Goal: Task Accomplishment & Management: Complete application form

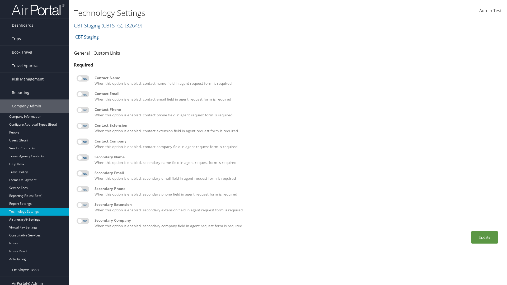
click at [83, 78] on label at bounding box center [83, 78] width 13 height 6
click at [83, 78] on input "checkbox" at bounding box center [80, 79] width 3 height 3
checkbox input "true"
click at [83, 94] on label at bounding box center [83, 94] width 13 height 6
click at [83, 94] on input "checkbox" at bounding box center [80, 94] width 3 height 3
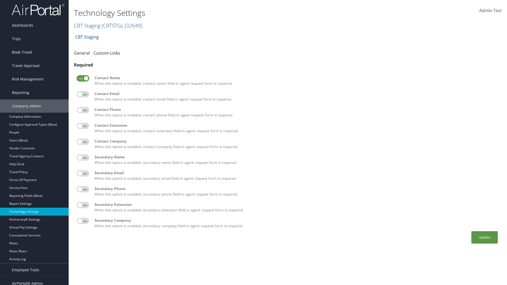
checkbox input "true"
click at [83, 110] on label at bounding box center [83, 110] width 13 height 6
click at [83, 110] on input "checkbox" at bounding box center [80, 110] width 3 height 3
checkbox input "true"
click at [83, 126] on label at bounding box center [83, 126] width 13 height 6
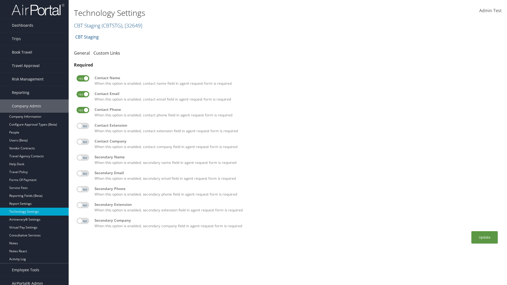
click at [83, 126] on input "checkbox" at bounding box center [80, 126] width 3 height 3
checkbox input "true"
click at [83, 142] on label at bounding box center [83, 142] width 13 height 6
click at [83, 142] on input "checkbox" at bounding box center [80, 142] width 3 height 3
checkbox input "true"
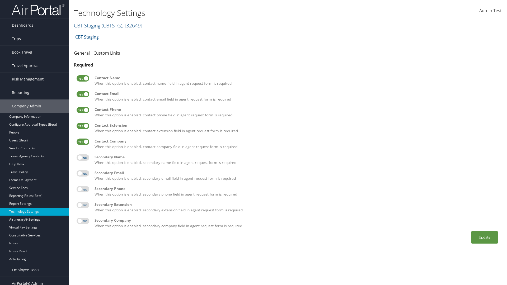
click at [83, 158] on label at bounding box center [83, 158] width 13 height 6
click at [83, 158] on input "checkbox" at bounding box center [80, 158] width 3 height 3
checkbox input "true"
click at [83, 174] on label at bounding box center [83, 173] width 13 height 6
click at [83, 174] on input "checkbox" at bounding box center [80, 174] width 3 height 3
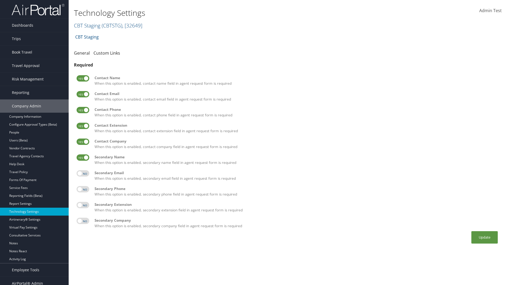
checkbox input "true"
click at [83, 189] on label at bounding box center [83, 189] width 13 height 6
click at [83, 189] on input "checkbox" at bounding box center [80, 190] width 3 height 3
checkbox input "true"
click at [83, 205] on label at bounding box center [83, 205] width 13 height 6
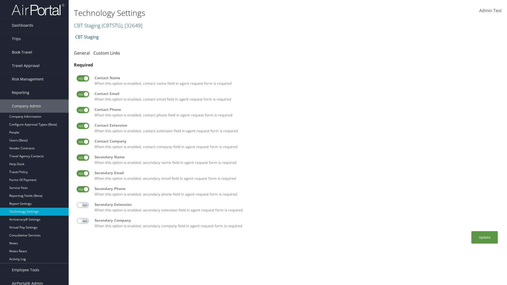
click at [83, 205] on input "checkbox" at bounding box center [80, 205] width 3 height 3
checkbox input "true"
click at [83, 221] on label at bounding box center [83, 221] width 13 height 6
click at [83, 221] on input "checkbox" at bounding box center [80, 221] width 3 height 3
checkbox input "true"
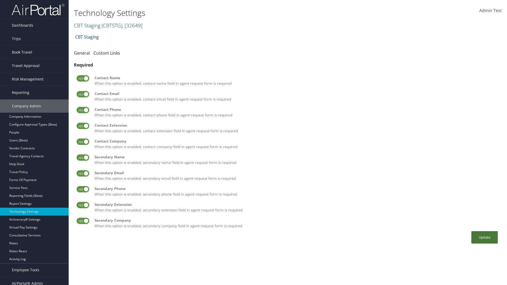
click at [485, 237] on button "Update" at bounding box center [484, 237] width 26 height 12
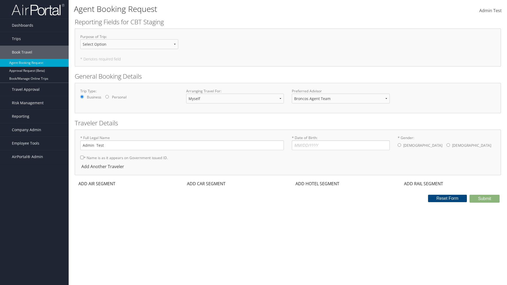
click at [97, 184] on div "ADD AIR SEGMENT" at bounding box center [96, 184] width 43 height 6
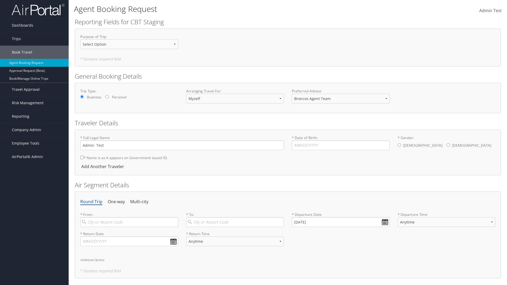
scroll to position [100, 0]
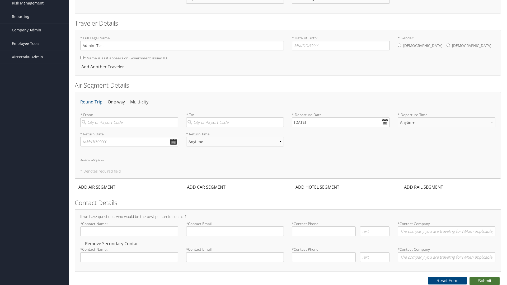
click at [485, 281] on button "Submit" at bounding box center [485, 281] width 30 height 8
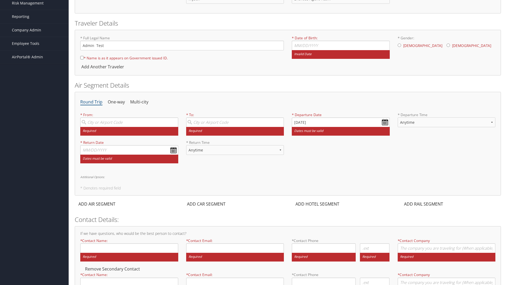
scroll to position [102, 0]
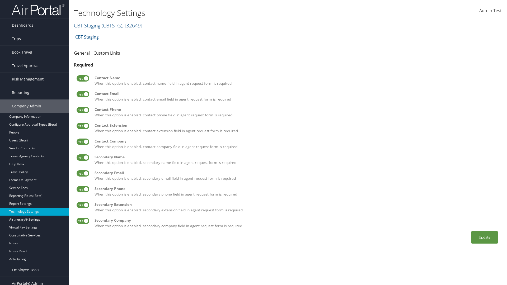
click at [83, 78] on label at bounding box center [83, 78] width 13 height 6
click at [83, 78] on input "checkbox" at bounding box center [80, 79] width 3 height 3
checkbox input "false"
click at [83, 94] on label at bounding box center [83, 94] width 13 height 6
click at [83, 94] on input "checkbox" at bounding box center [80, 94] width 3 height 3
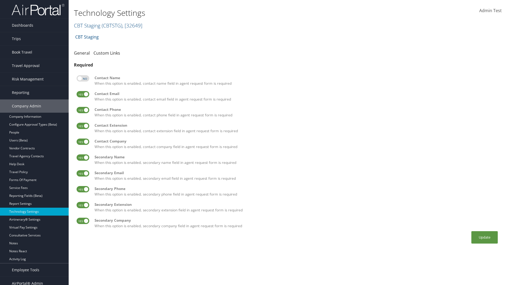
checkbox input "false"
click at [83, 110] on label at bounding box center [83, 110] width 13 height 6
click at [83, 110] on input "checkbox" at bounding box center [80, 110] width 3 height 3
checkbox input "false"
click at [83, 126] on label at bounding box center [83, 126] width 13 height 6
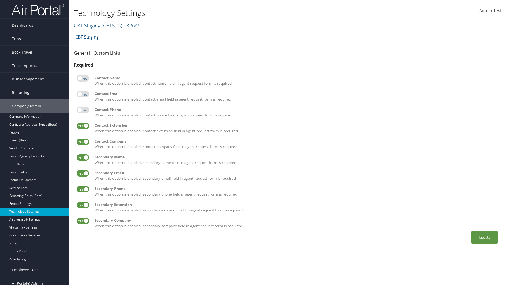
click at [83, 126] on input "checkbox" at bounding box center [80, 126] width 3 height 3
checkbox input "false"
click at [83, 142] on label at bounding box center [83, 142] width 13 height 6
click at [83, 142] on input "checkbox" at bounding box center [80, 142] width 3 height 3
checkbox input "false"
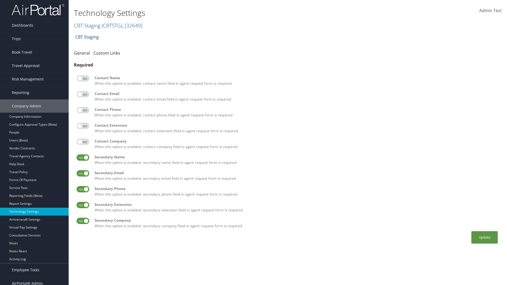
click at [83, 158] on label at bounding box center [83, 158] width 13 height 6
click at [83, 158] on input "checkbox" at bounding box center [80, 158] width 3 height 3
checkbox input "false"
click at [83, 174] on label at bounding box center [83, 173] width 13 height 6
click at [83, 174] on input "checkbox" at bounding box center [80, 174] width 3 height 3
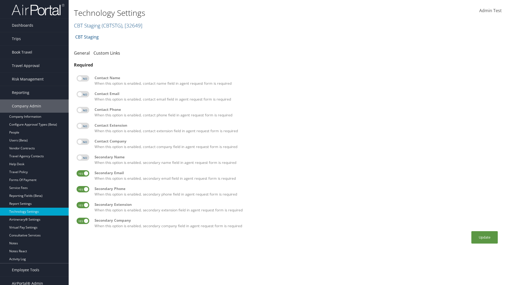
checkbox input "false"
click at [83, 189] on label at bounding box center [83, 189] width 13 height 6
click at [83, 189] on input "checkbox" at bounding box center [80, 190] width 3 height 3
checkbox input "false"
click at [83, 205] on label at bounding box center [83, 205] width 13 height 6
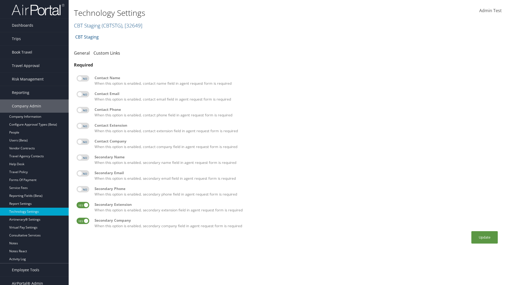
click at [83, 205] on input "checkbox" at bounding box center [80, 205] width 3 height 3
checkbox input "false"
click at [83, 221] on label at bounding box center [83, 221] width 13 height 6
click at [83, 221] on input "checkbox" at bounding box center [80, 221] width 3 height 3
checkbox input "false"
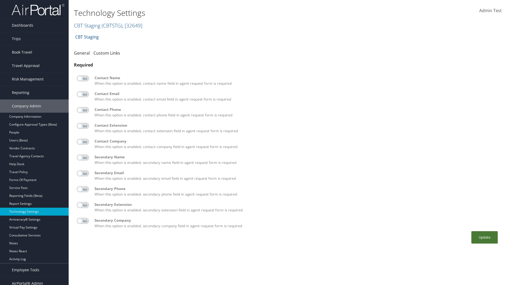
click at [485, 237] on button "Update" at bounding box center [484, 237] width 26 height 12
